Goal: Information Seeking & Learning: Learn about a topic

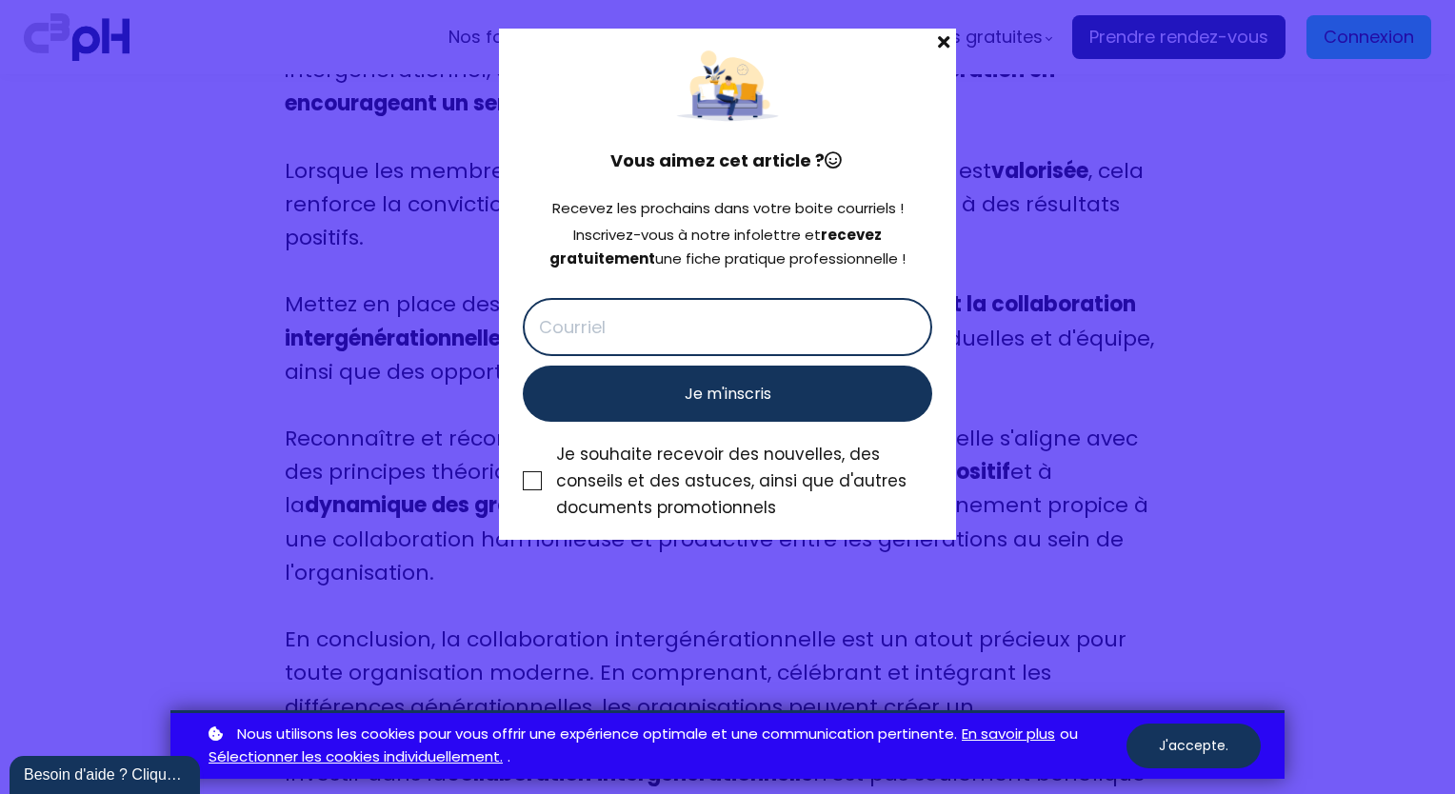
scroll to position [10569, 0]
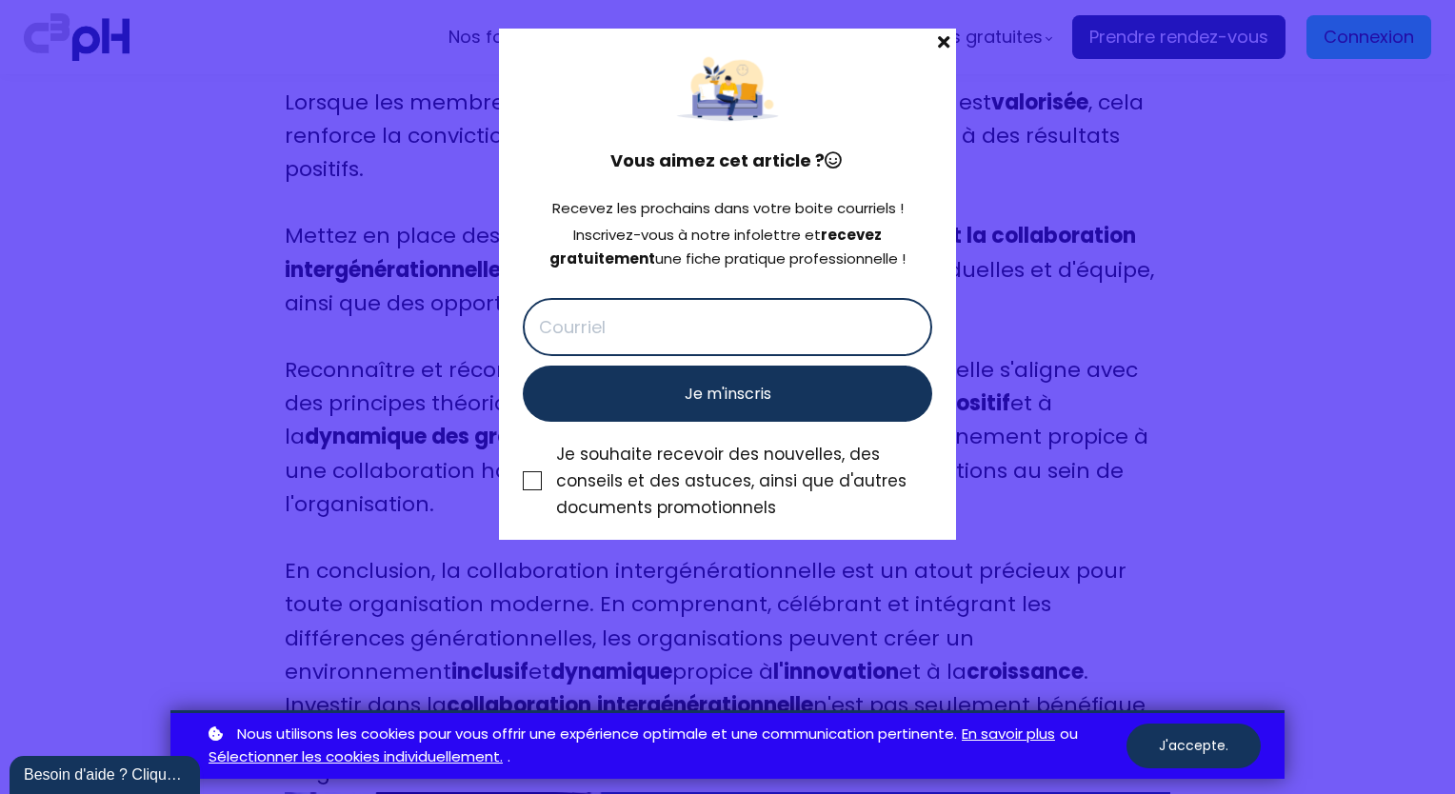
click at [1141, 115] on div at bounding box center [727, 397] width 1455 height 794
